Goal: Task Accomplishment & Management: Manage account settings

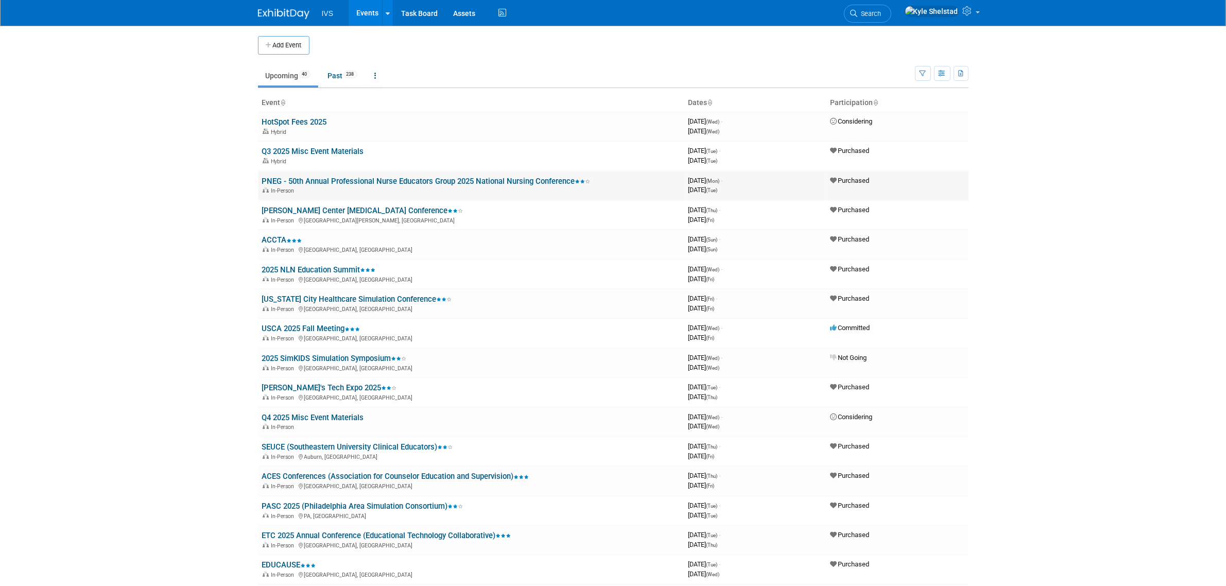
click at [371, 177] on link "PNEG - 50th Annual Professional Nurse Educators Group 2025 National Nursing Con…" at bounding box center [426, 181] width 329 height 9
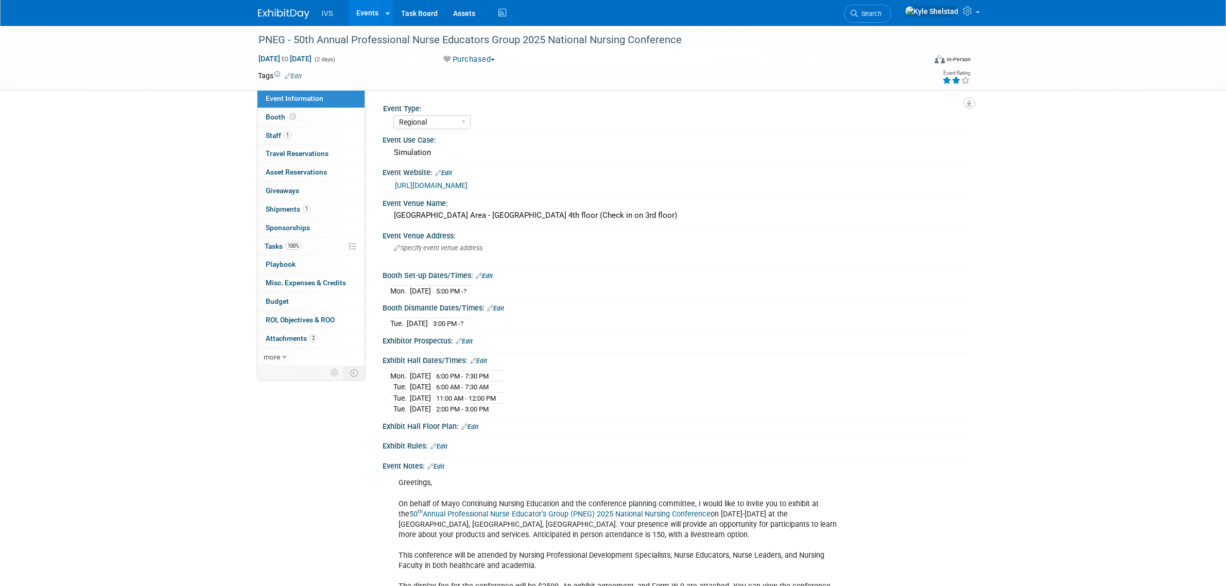
select select "Regional"
click at [319, 133] on link "1 Staff 1" at bounding box center [311, 136] width 107 height 18
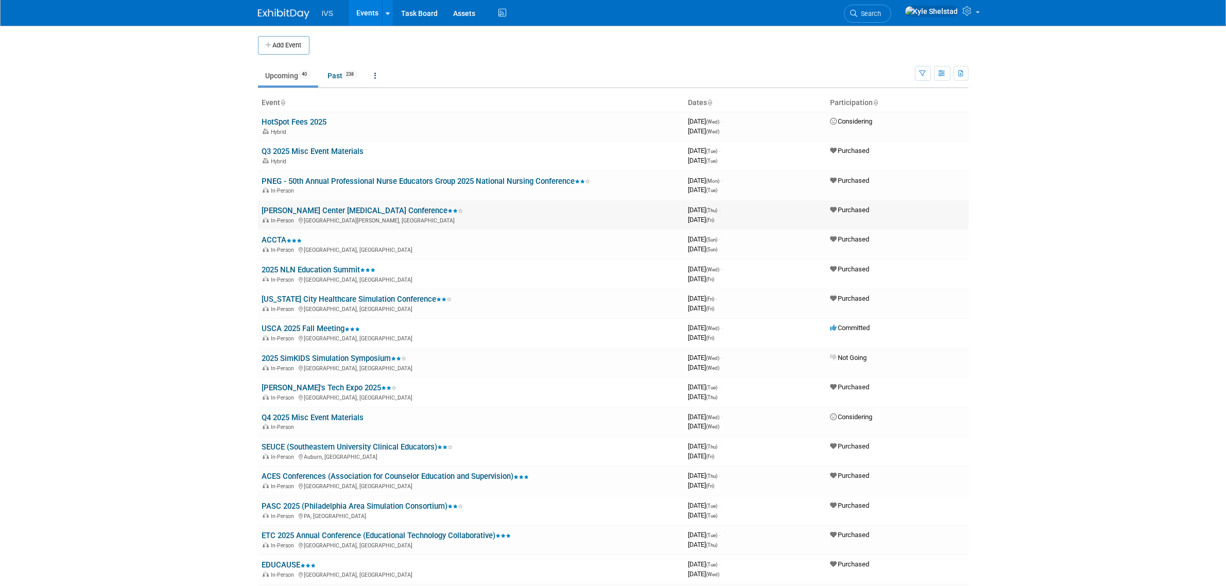
click at [329, 209] on link "[PERSON_NAME] Center [MEDICAL_DATA] Conference" at bounding box center [362, 210] width 201 height 9
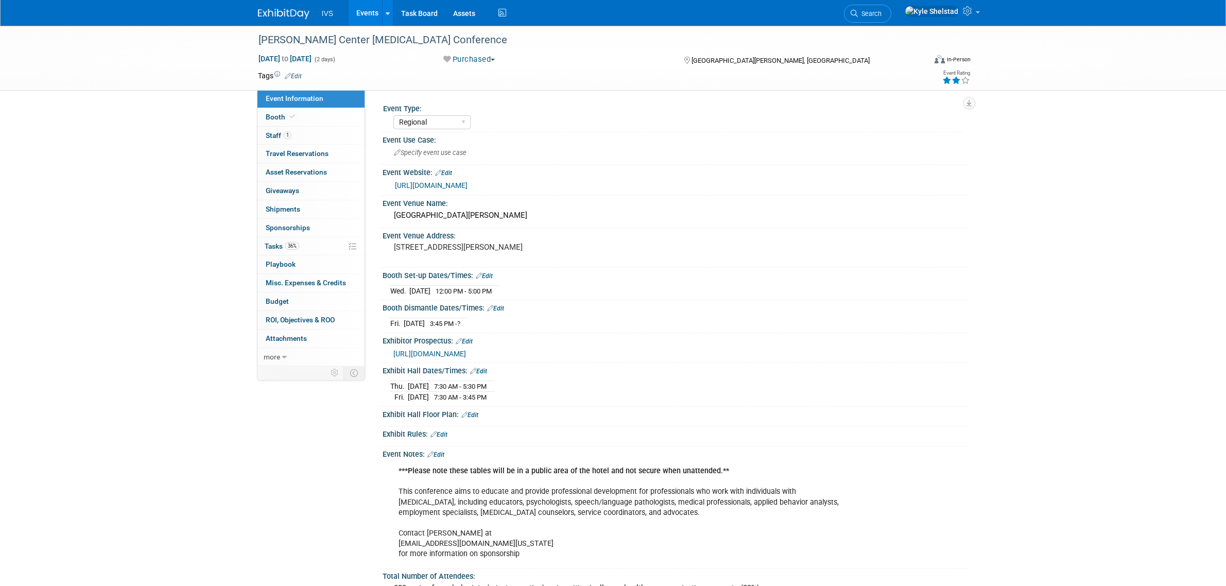
select select "Regional"
click at [302, 135] on link "1 Staff 1" at bounding box center [311, 136] width 107 height 18
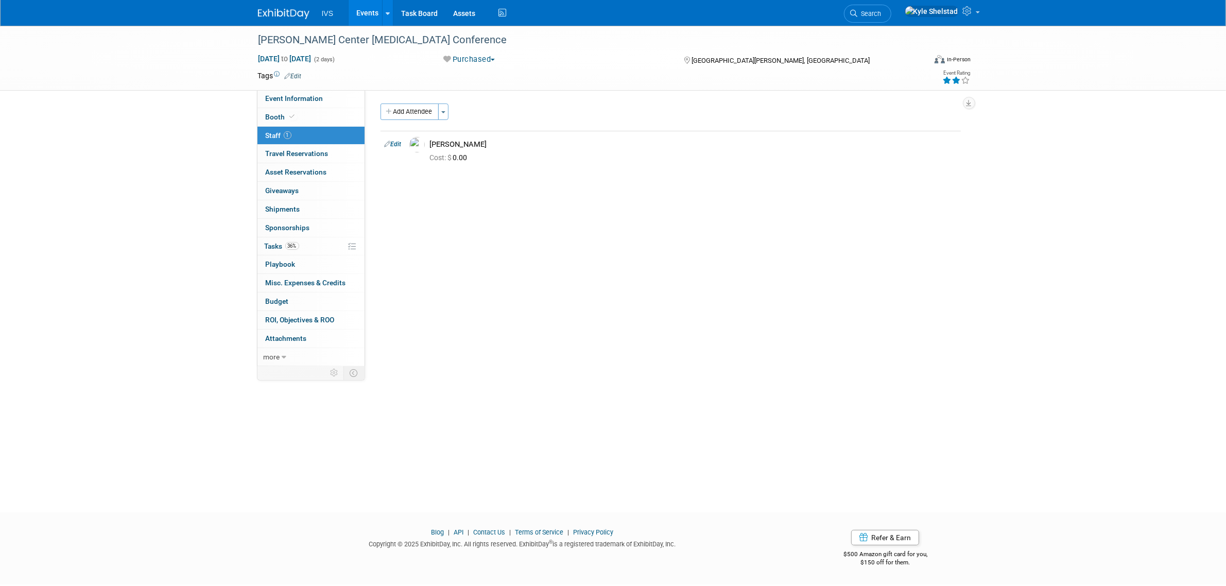
click at [390, 141] on icon at bounding box center [388, 144] width 6 height 11
select select "d1529f1d-17f1-404f-b2ba-5b15782b1499"
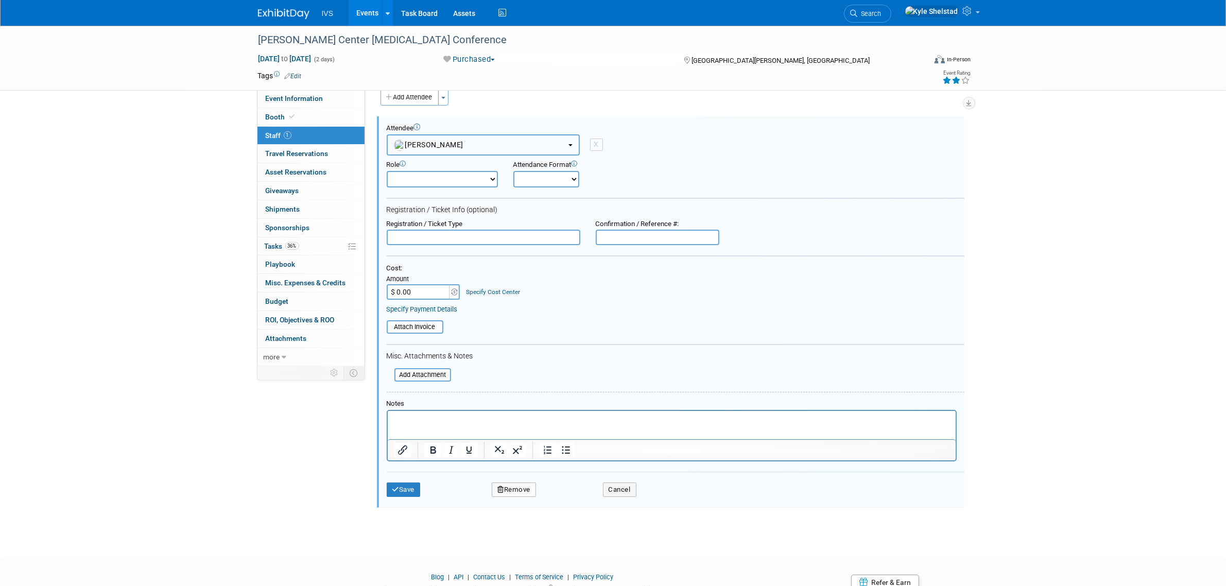
click at [537, 140] on button "Jacob Diaz" at bounding box center [483, 144] width 193 height 21
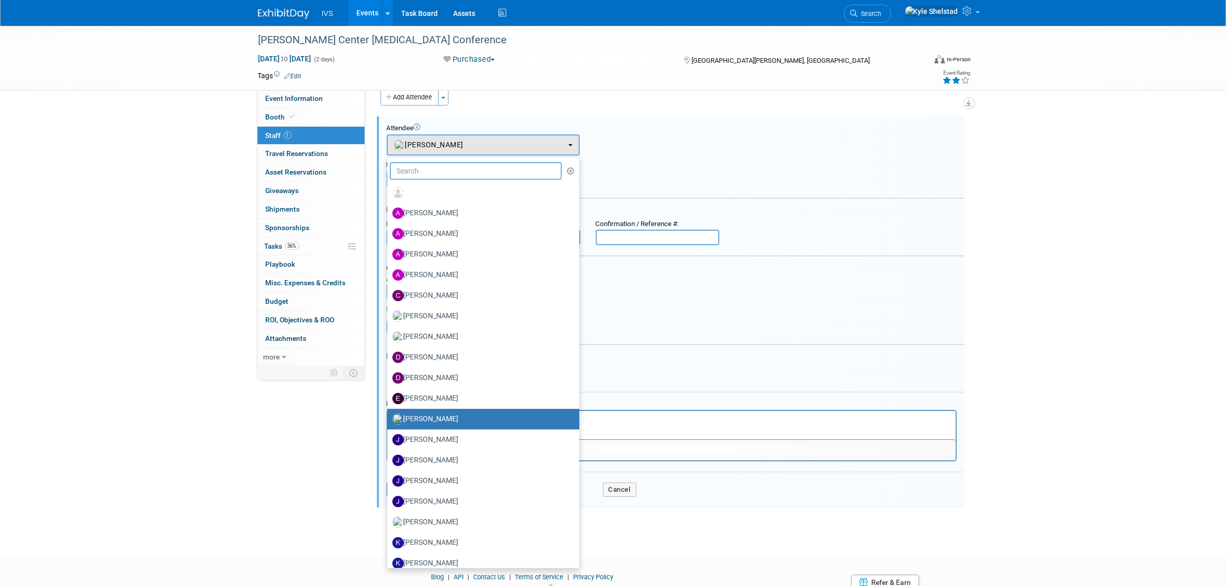
click at [487, 172] on input "text" at bounding box center [476, 171] width 173 height 18
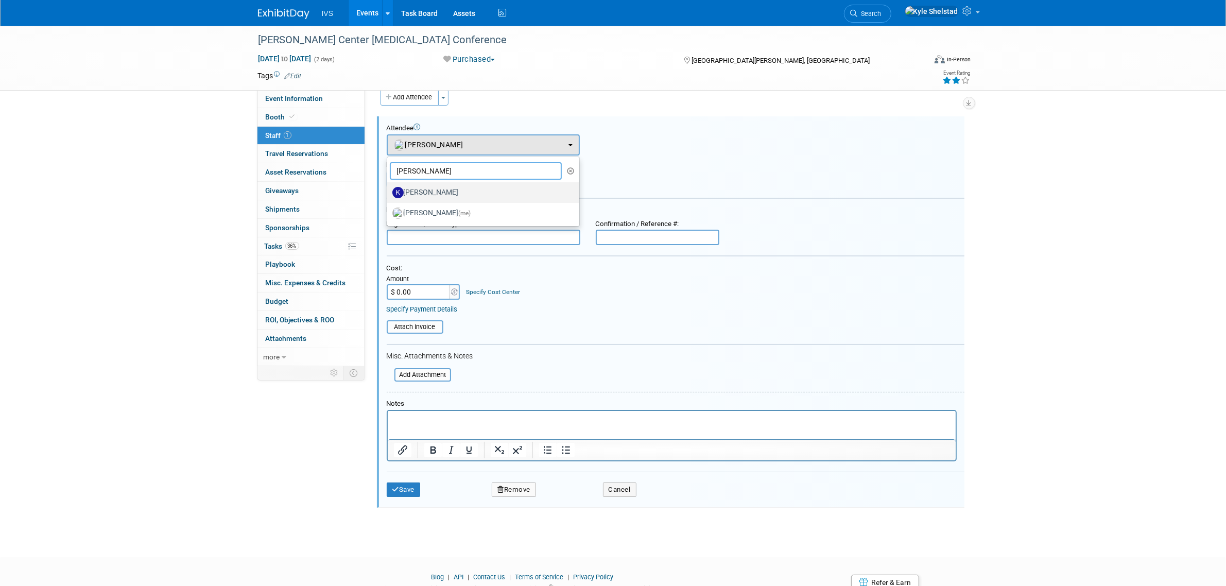
type input "kyle"
click at [441, 187] on label "Kyle Marti" at bounding box center [480, 192] width 177 height 16
click at [389, 188] on input "Kyle Marti" at bounding box center [385, 191] width 7 height 7
select select "c782d719-8627-4b44-8968-ca3b8f97aa58"
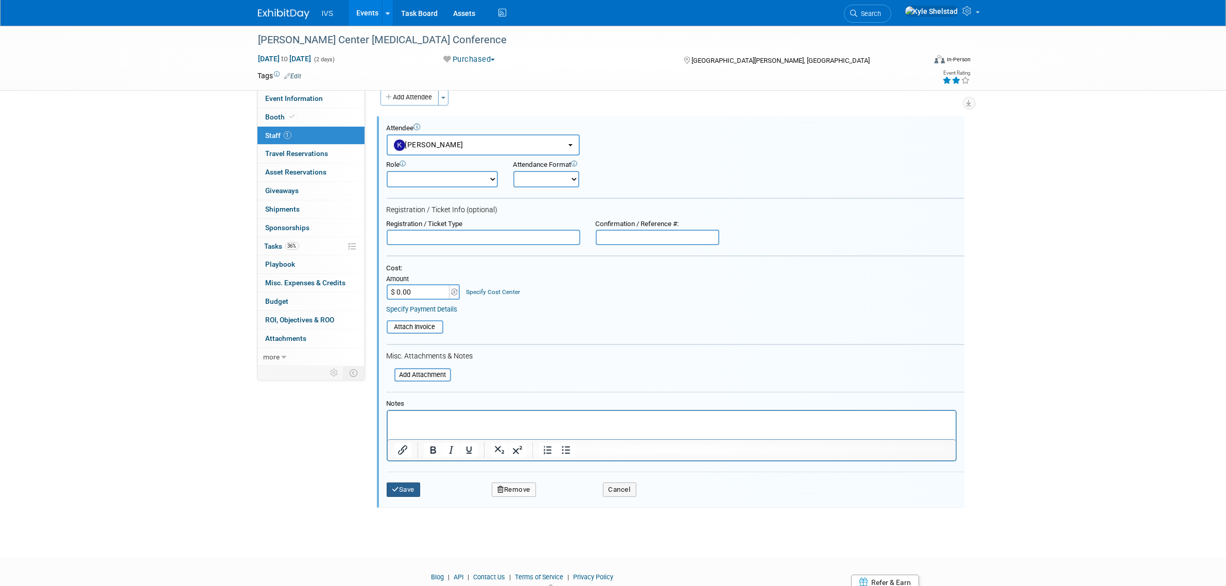
click at [407, 488] on button "Save" at bounding box center [404, 490] width 34 height 14
